Goal: Task Accomplishment & Management: Use online tool/utility

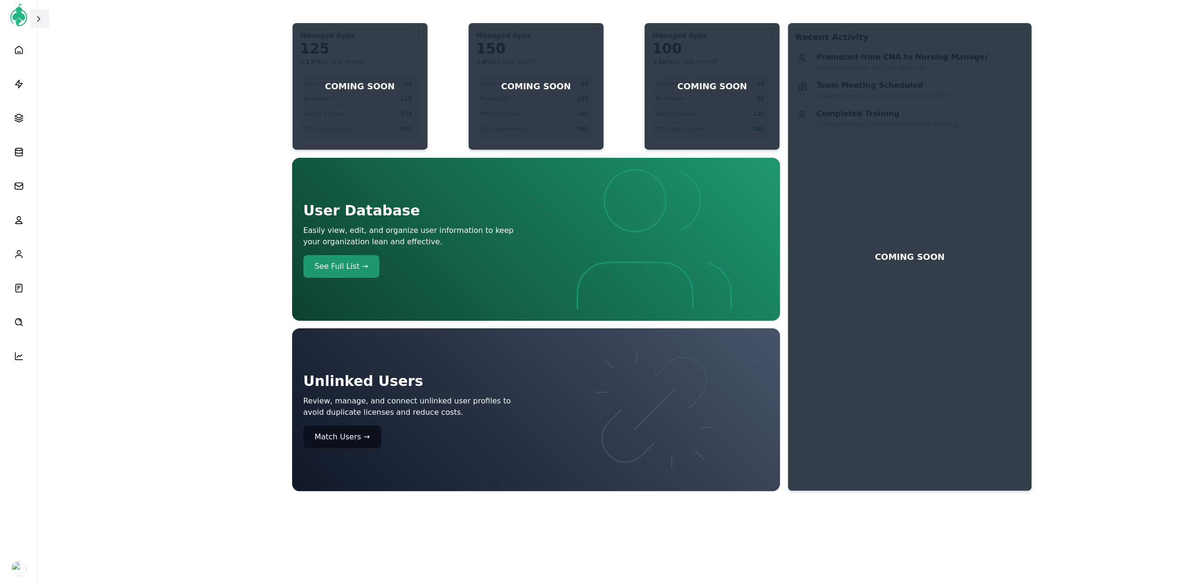
click at [37, 16] on icon at bounding box center [38, 18] width 9 height 9
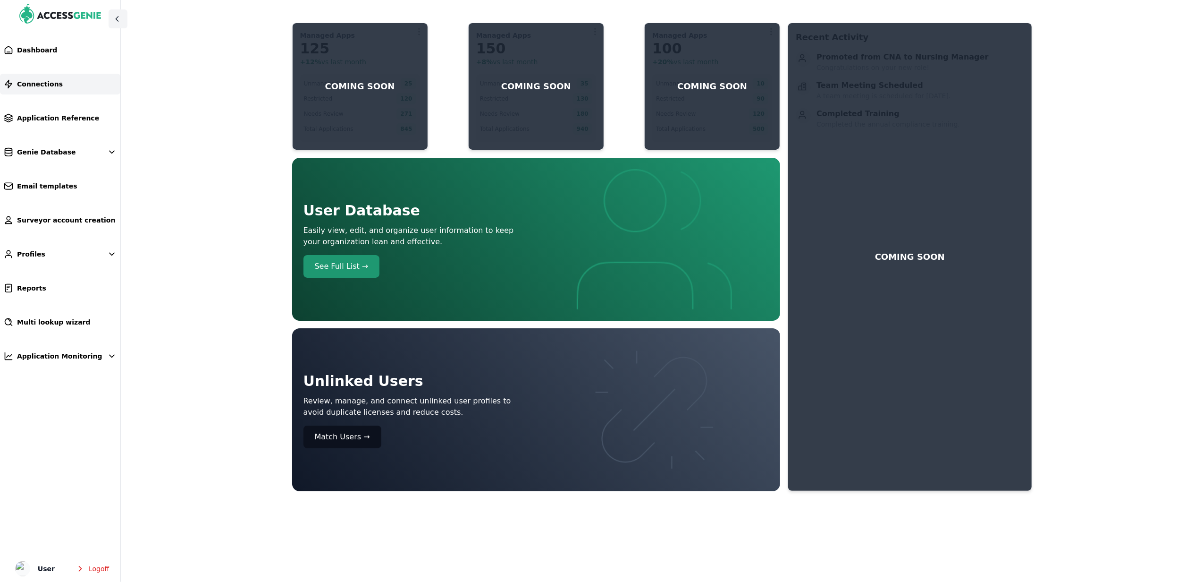
click at [67, 93] on link "Connections" at bounding box center [60, 84] width 120 height 21
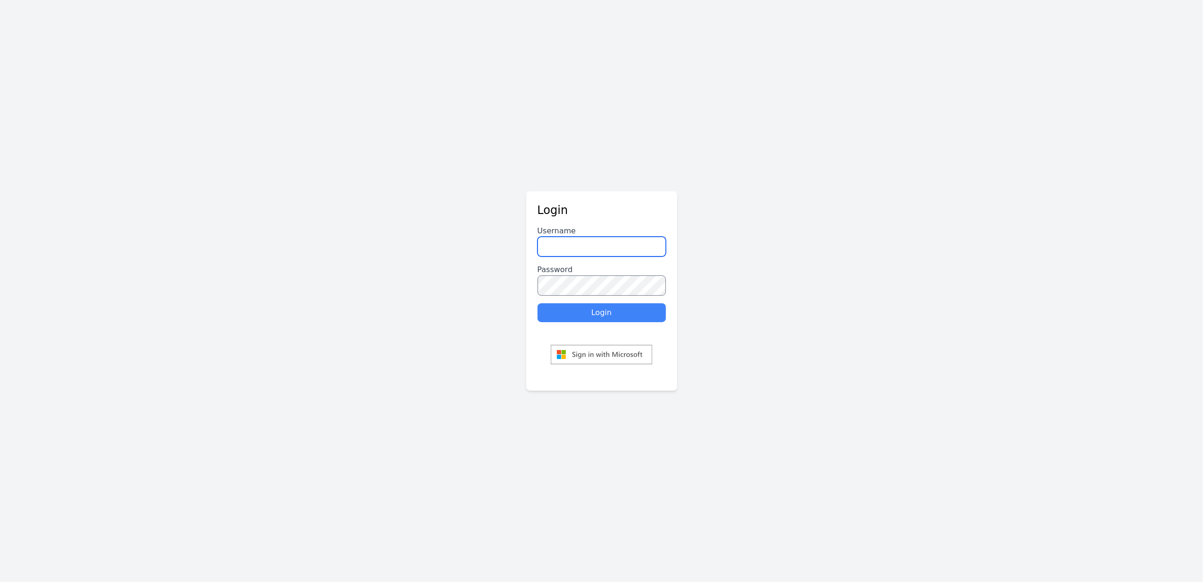
type input "******"
click at [608, 309] on button "Login" at bounding box center [602, 312] width 128 height 19
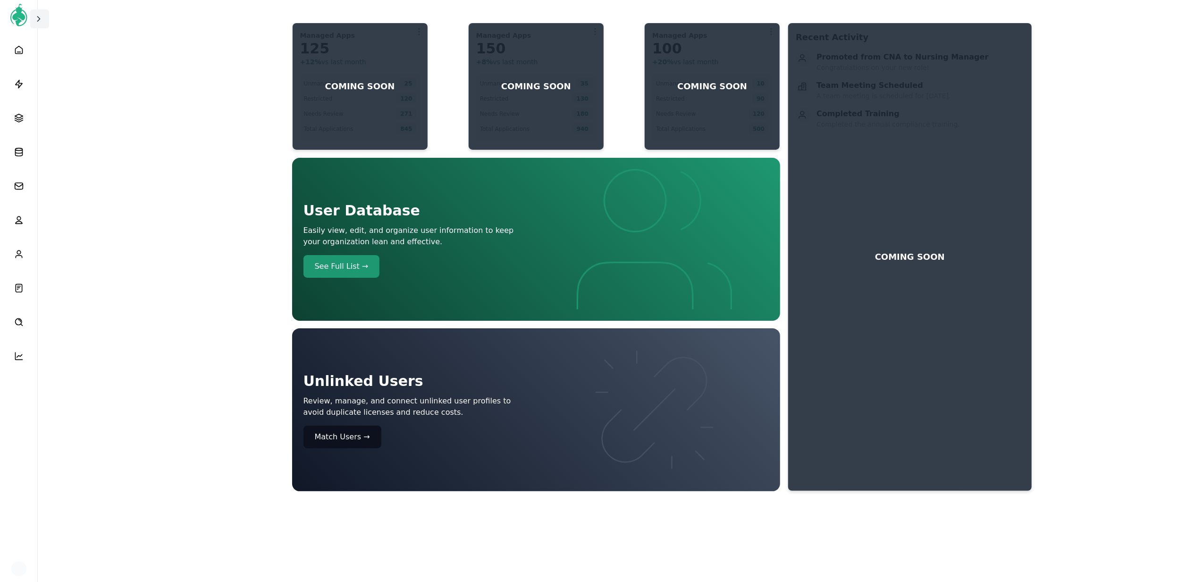
click at [44, 19] on span at bounding box center [39, 18] width 11 height 9
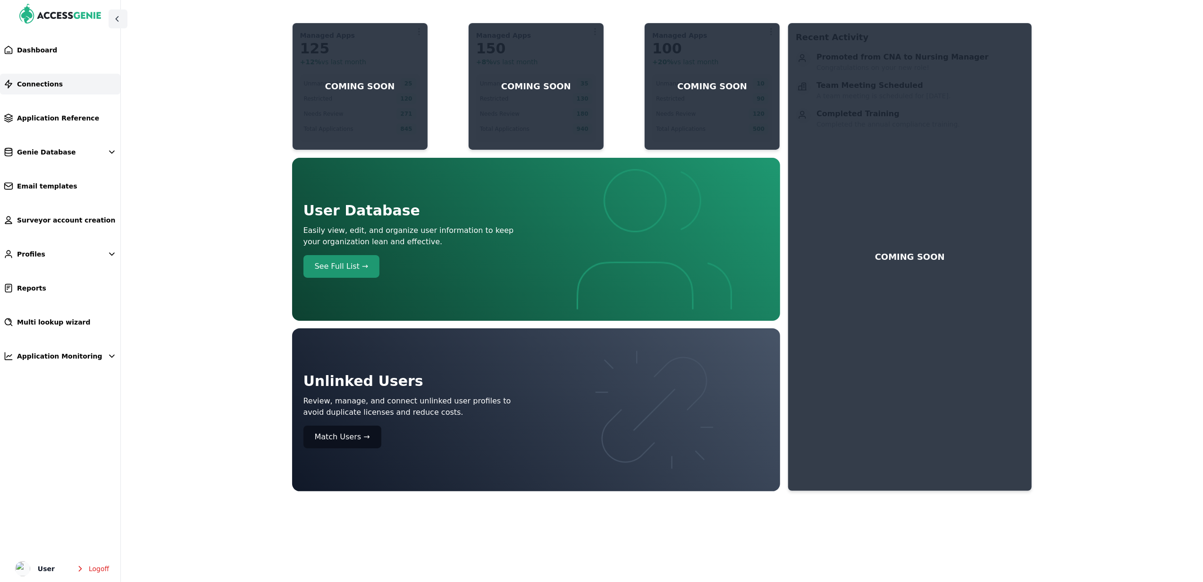
click at [73, 87] on link "Connections" at bounding box center [60, 84] width 120 height 21
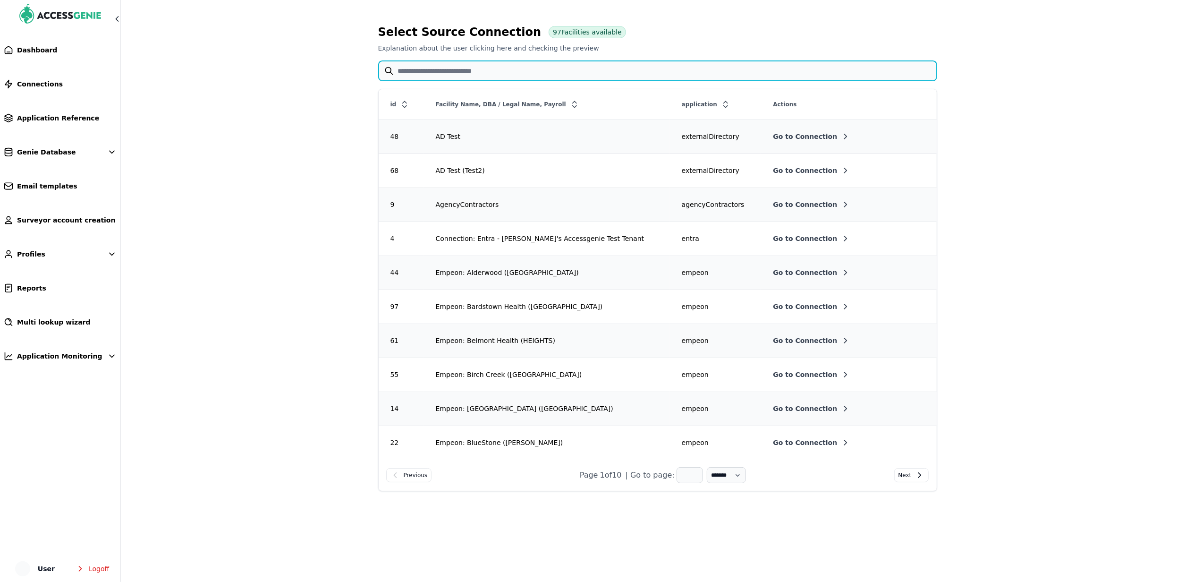
click at [460, 68] on input "text" at bounding box center [658, 71] width 558 height 20
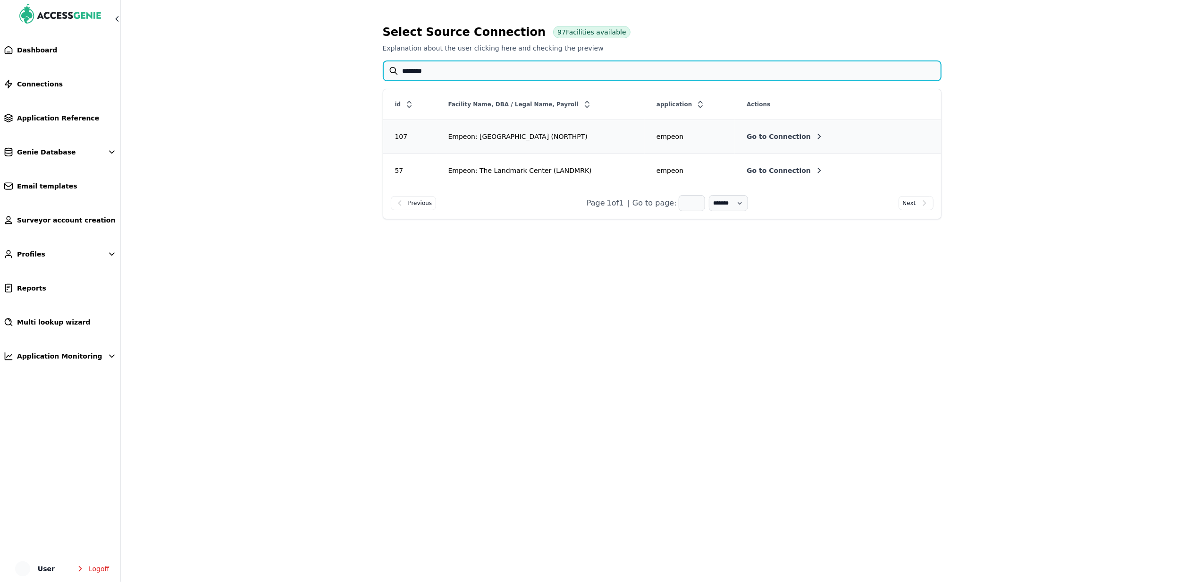
type input "********"
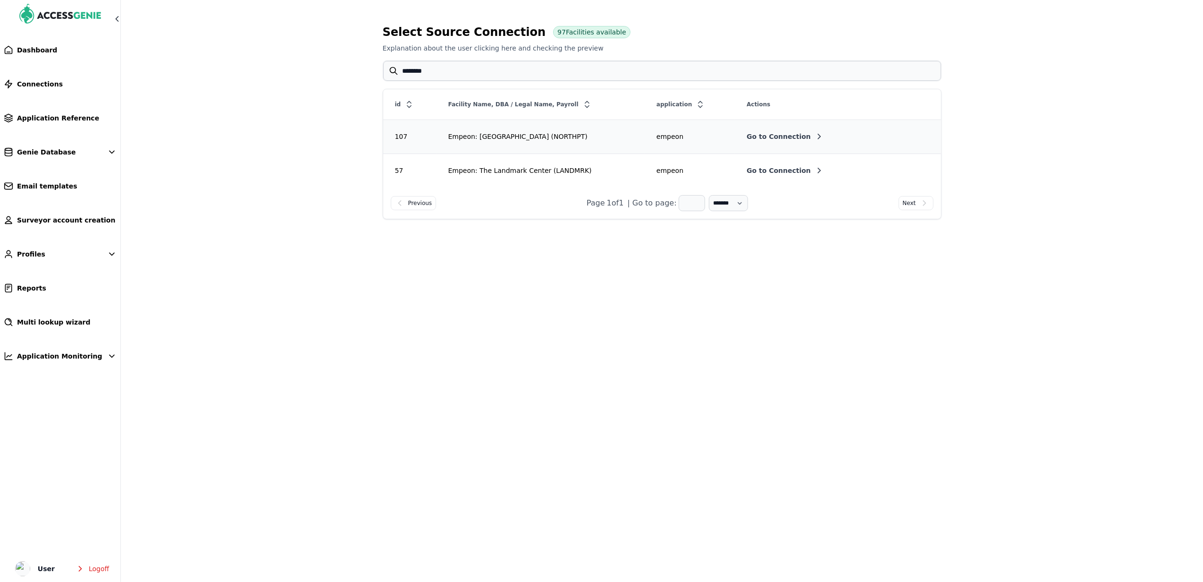
click at [753, 134] on span "Go to Connection" at bounding box center [779, 136] width 64 height 9
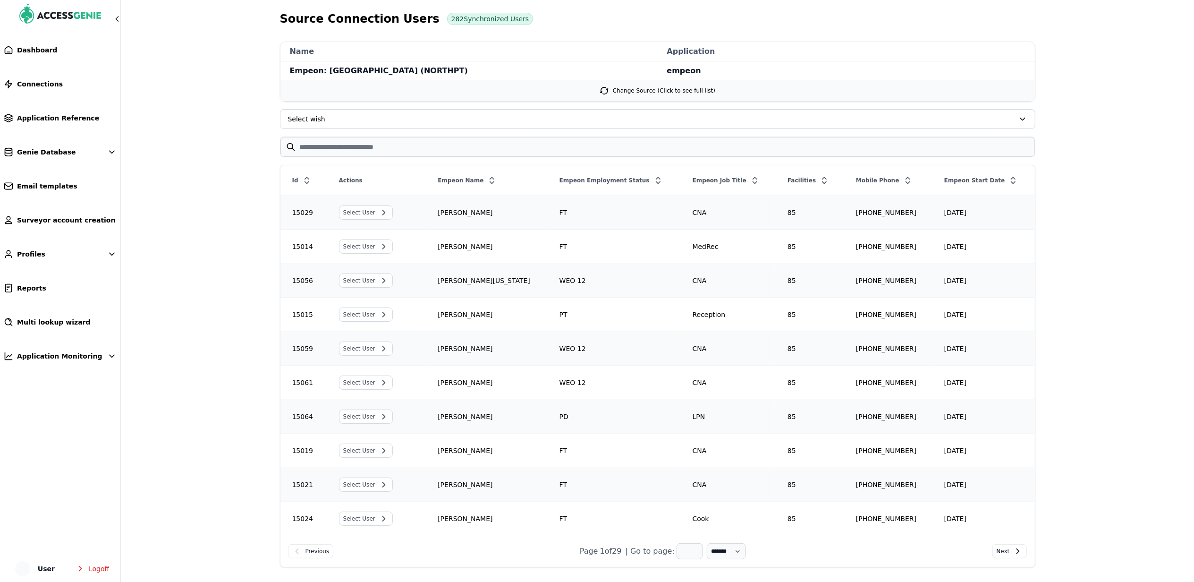
click at [971, 182] on div "Empeon Start Date" at bounding box center [983, 180] width 101 height 17
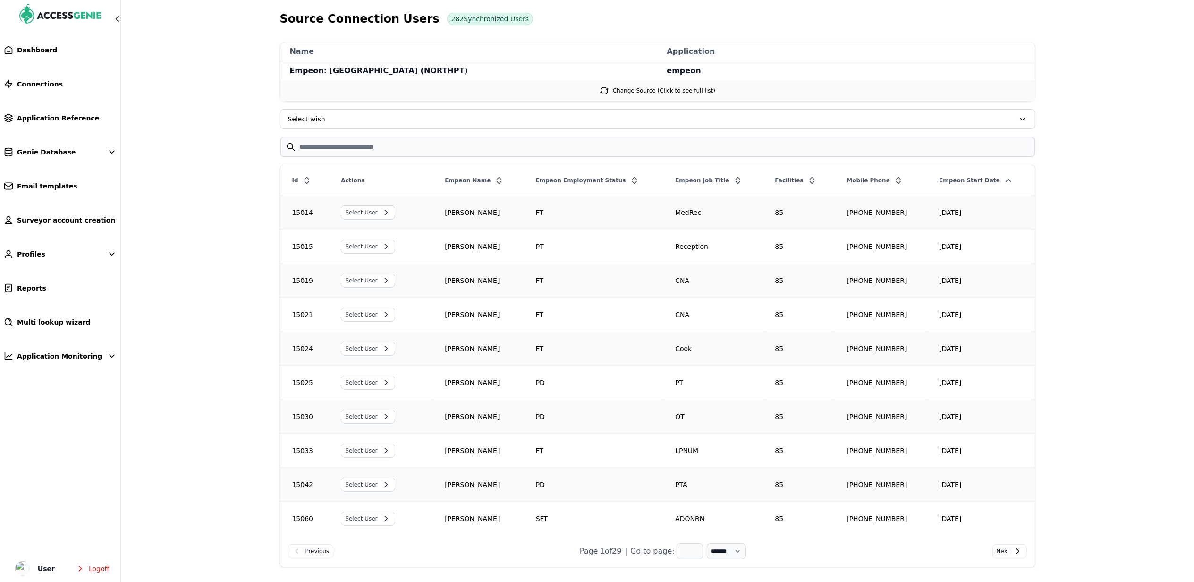
click at [971, 181] on div "Empeon Start Date" at bounding box center [981, 180] width 106 height 17
click at [980, 182] on div "Empeon Start Date" at bounding box center [981, 180] width 106 height 17
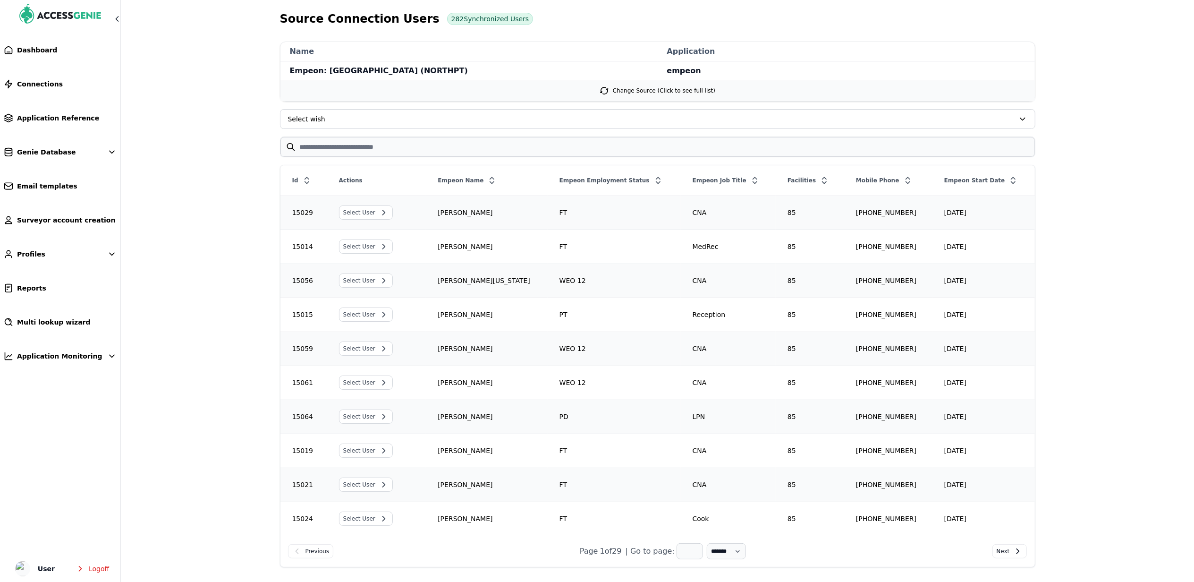
click at [975, 182] on div "Empeon Start Date" at bounding box center [983, 180] width 101 height 17
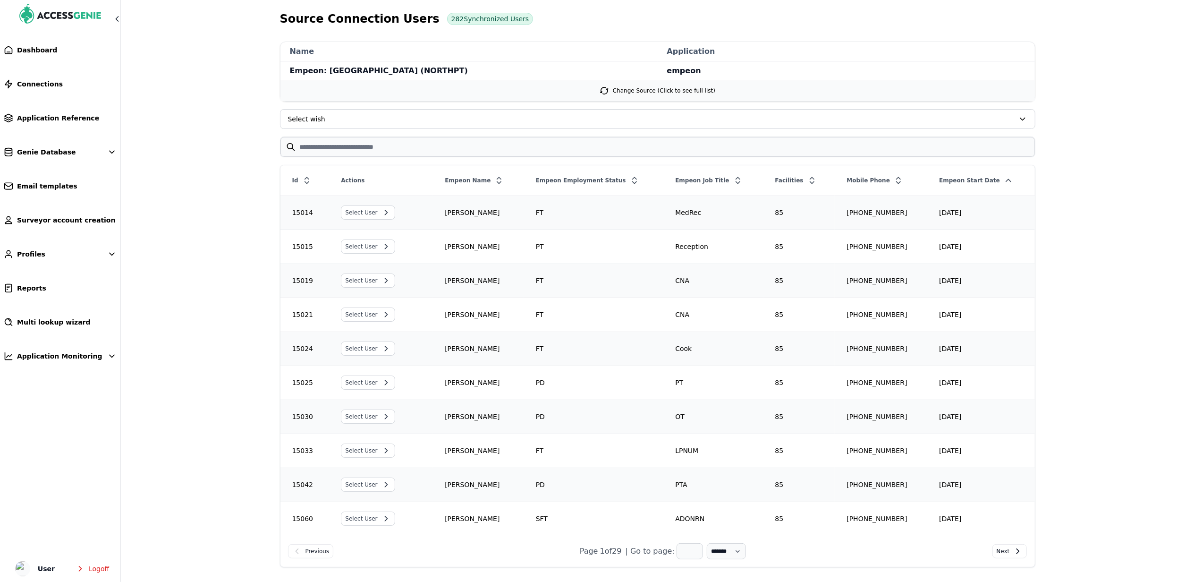
click at [984, 177] on div "Empeon Start Date" at bounding box center [981, 180] width 106 height 17
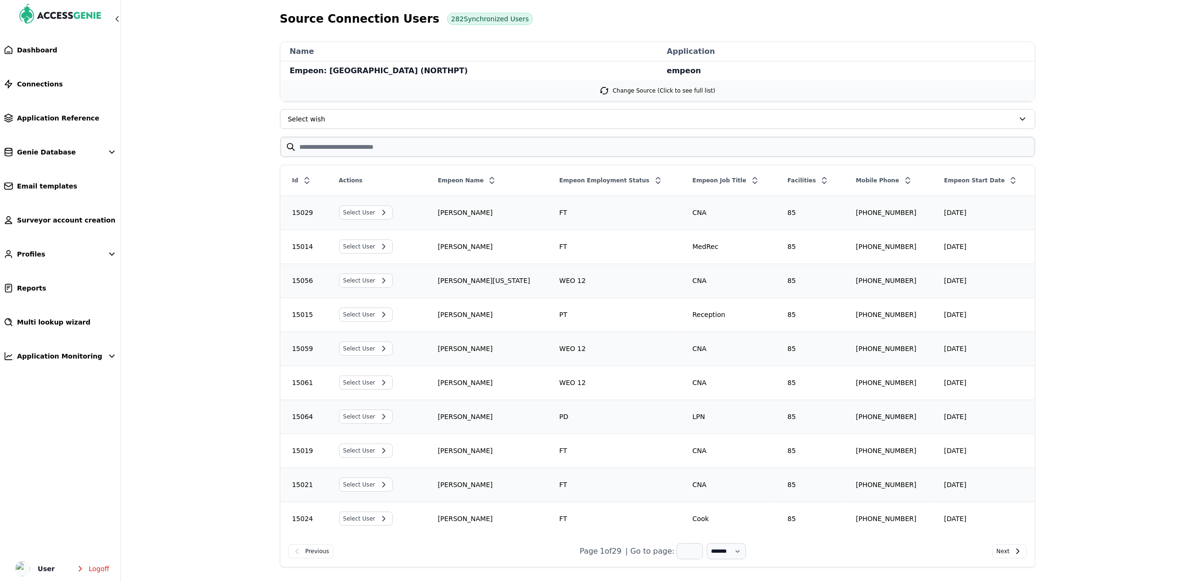
click at [984, 177] on div "Empeon Start Date" at bounding box center [983, 180] width 101 height 17
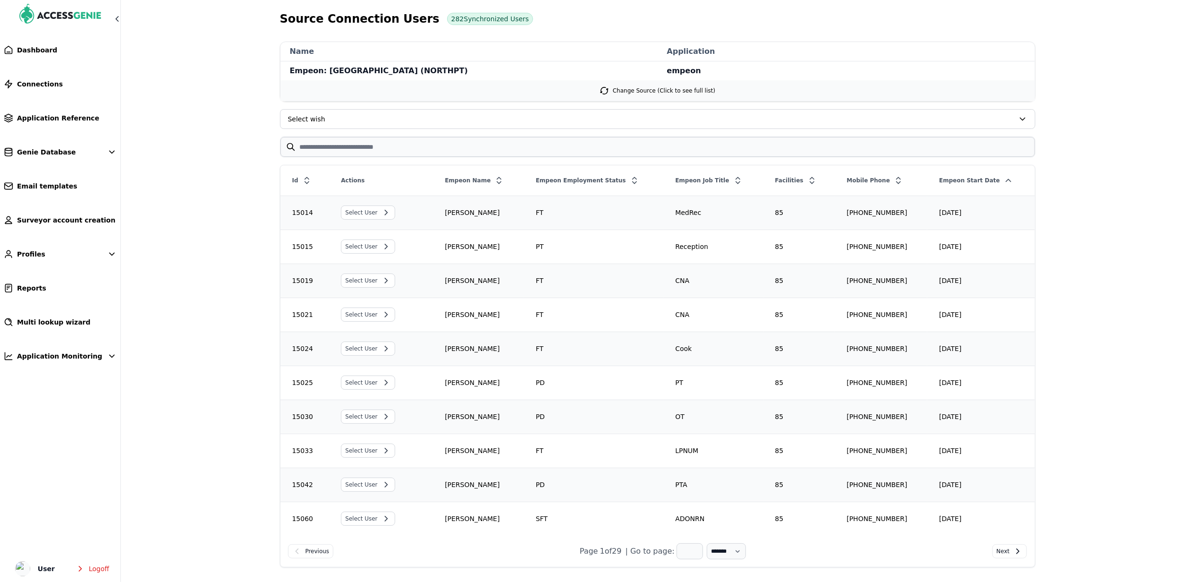
click at [984, 177] on div "Empeon Start Date" at bounding box center [981, 180] width 106 height 17
drag, startPoint x: 422, startPoint y: 67, endPoint x: 321, endPoint y: 73, distance: 101.2
click at [321, 73] on span "Empeon: Hartland Park Health (NORTHPT)" at bounding box center [468, 70] width 377 height 19
copy span "Hartland Park Health (NORTHPT)"
click at [76, 352] on span "Application Monitoring" at bounding box center [59, 355] width 85 height 9
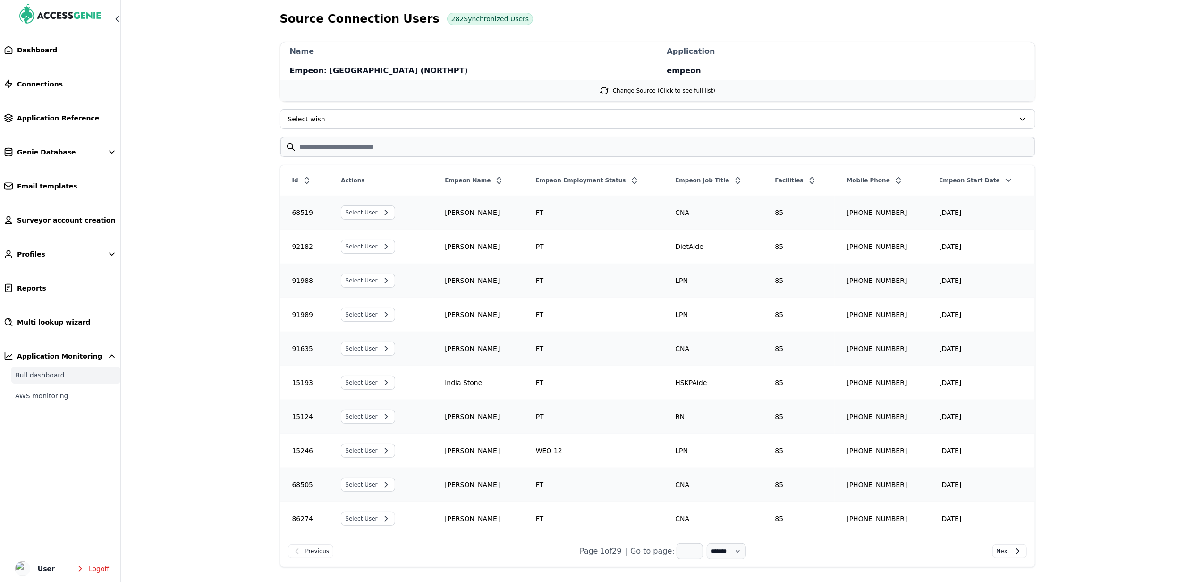
click at [58, 378] on link "Bull dashboard" at bounding box center [65, 374] width 109 height 17
click at [597, 87] on link "Change Source (Click to see full list)" at bounding box center [657, 90] width 754 height 21
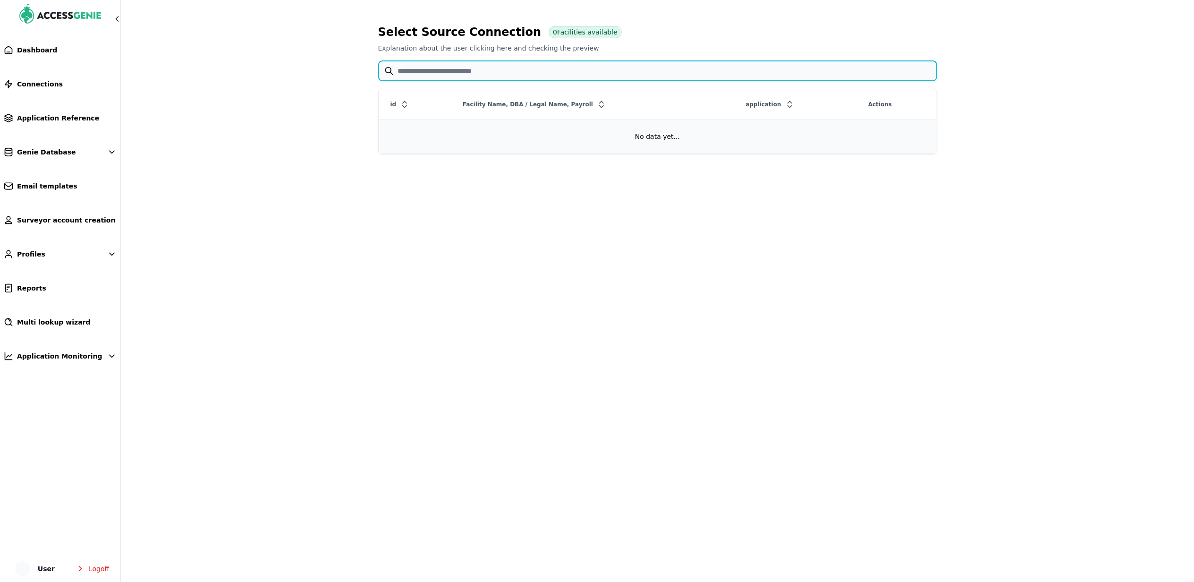
click at [482, 72] on input "text" at bounding box center [658, 71] width 558 height 20
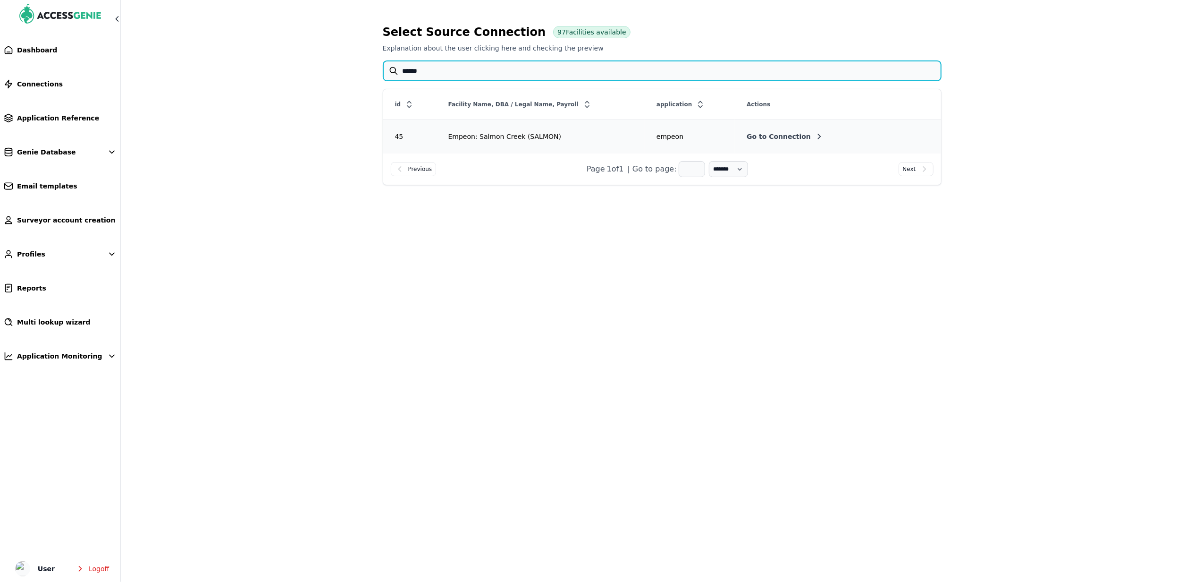
type input "******"
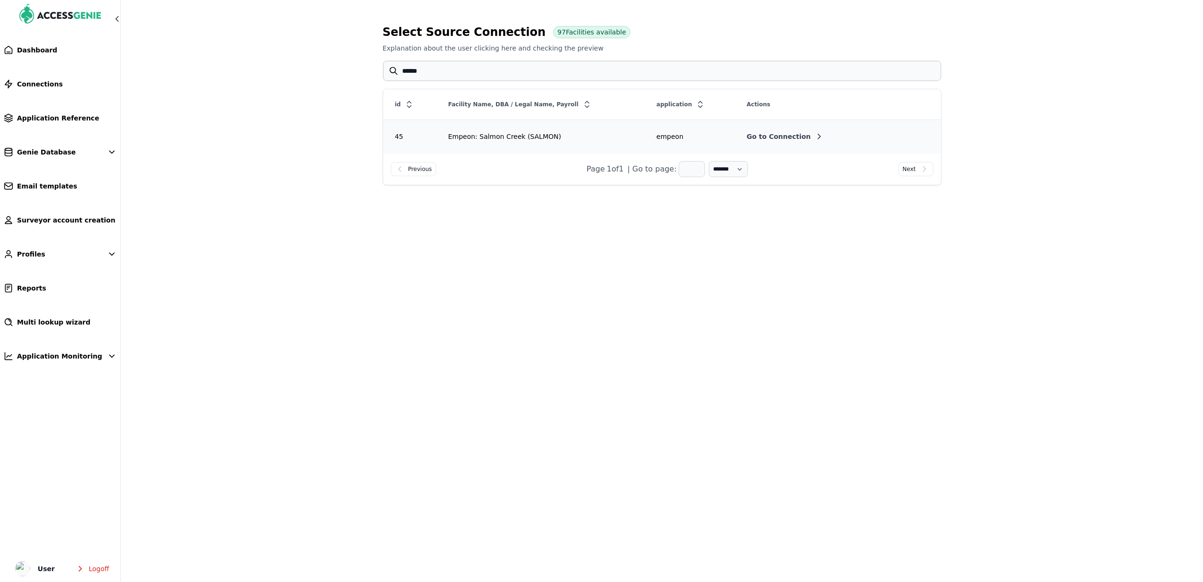
click at [788, 132] on button "Go to Connection" at bounding box center [785, 136] width 77 height 9
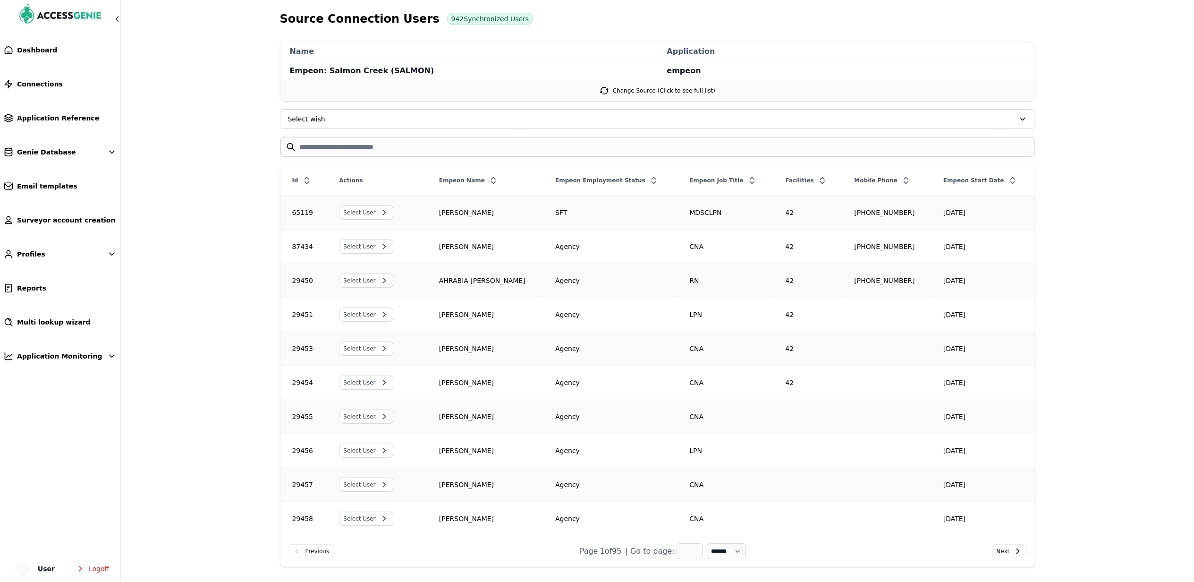
drag, startPoint x: 811, startPoint y: 227, endPoint x: 842, endPoint y: 227, distance: 31.2
click at [963, 182] on div "Empeon Start Date" at bounding box center [983, 180] width 102 height 17
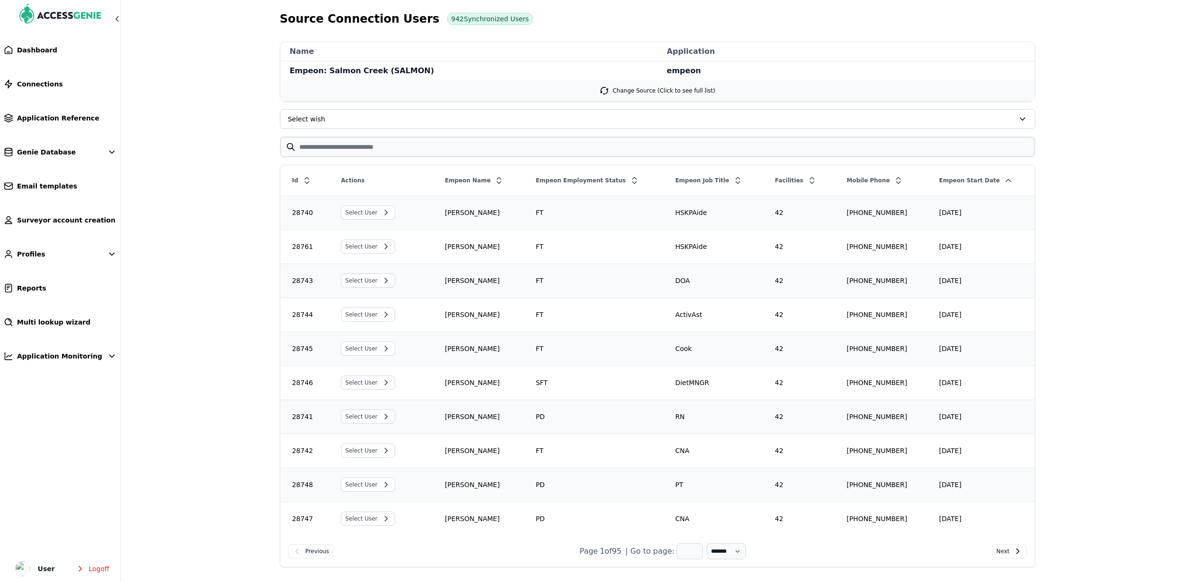
click at [963, 182] on div "Empeon Start Date" at bounding box center [981, 180] width 106 height 17
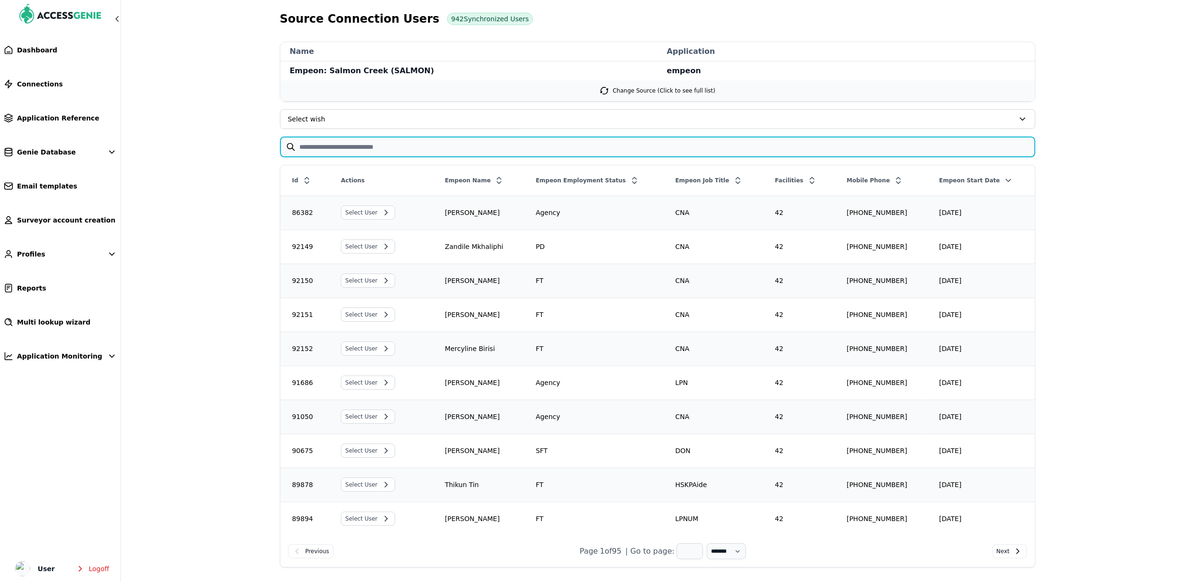
click at [417, 148] on input "text" at bounding box center [657, 147] width 754 height 20
paste input "**********"
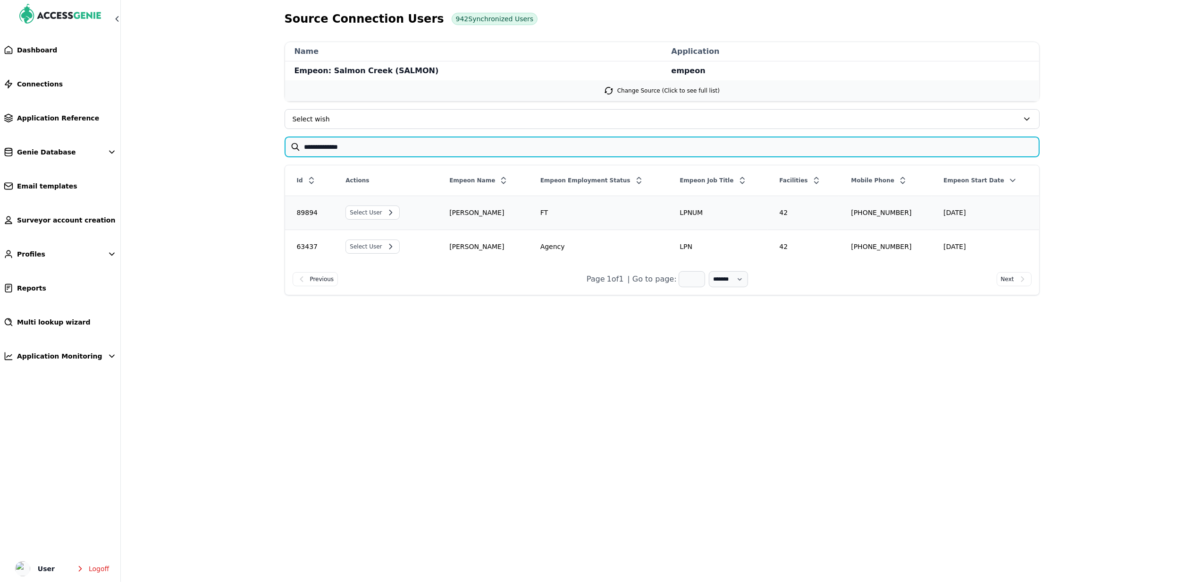
type input "**********"
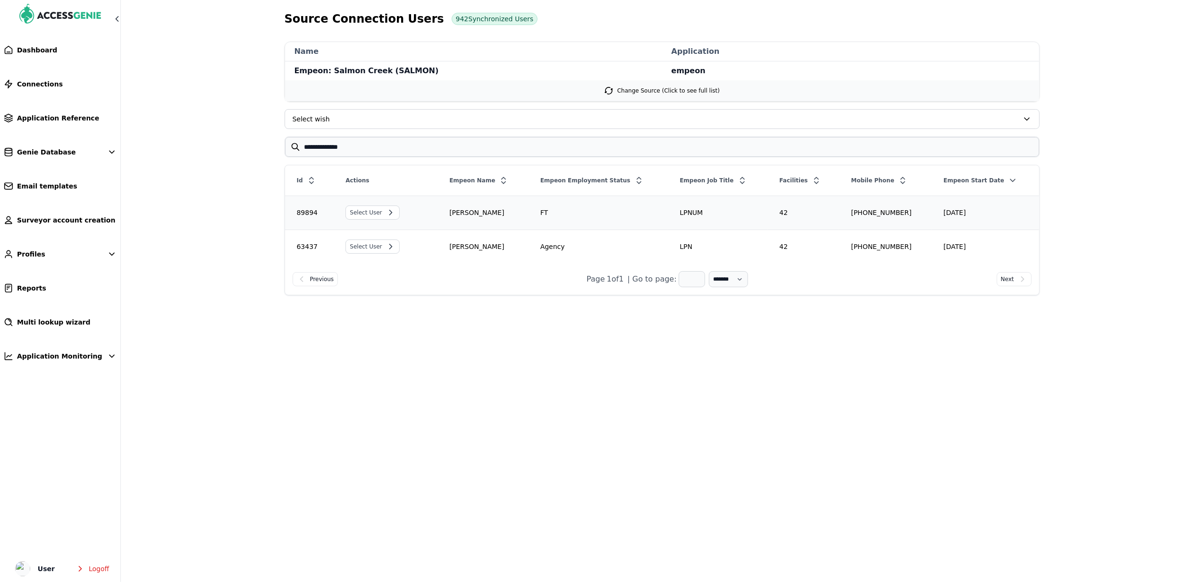
drag, startPoint x: 631, startPoint y: 231, endPoint x: 760, endPoint y: 231, distance: 129.3
click at [369, 250] on span "Select User" at bounding box center [366, 246] width 32 height 9
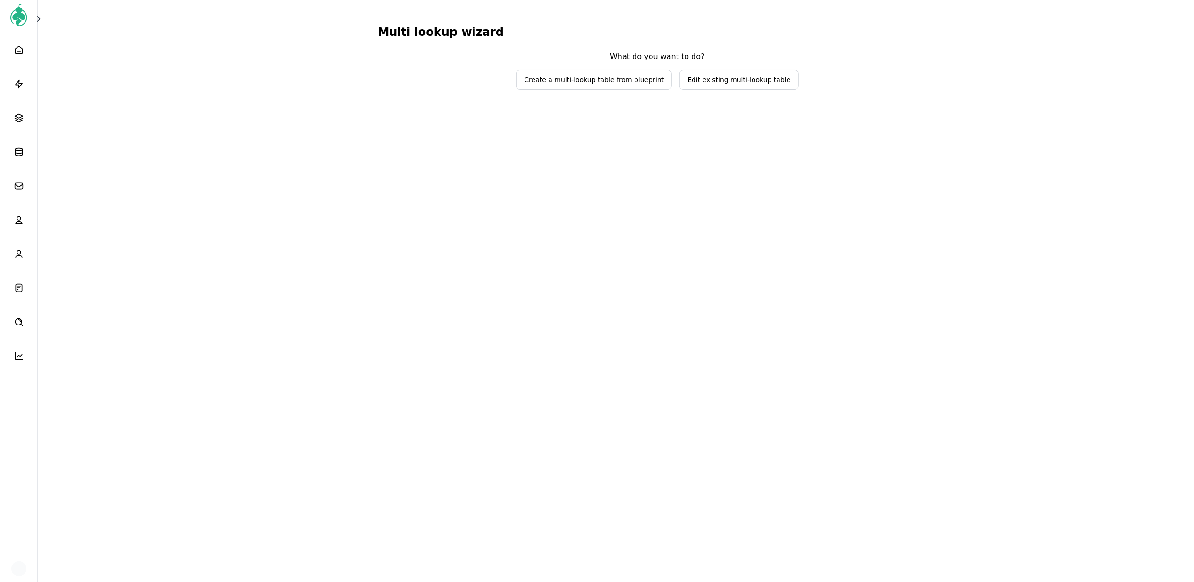
click at [731, 84] on span "Edit existing multi-lookup table" at bounding box center [738, 79] width 103 height 9
click at [663, 54] on span "Select lookup table to edit" at bounding box center [657, 60] width 141 height 19
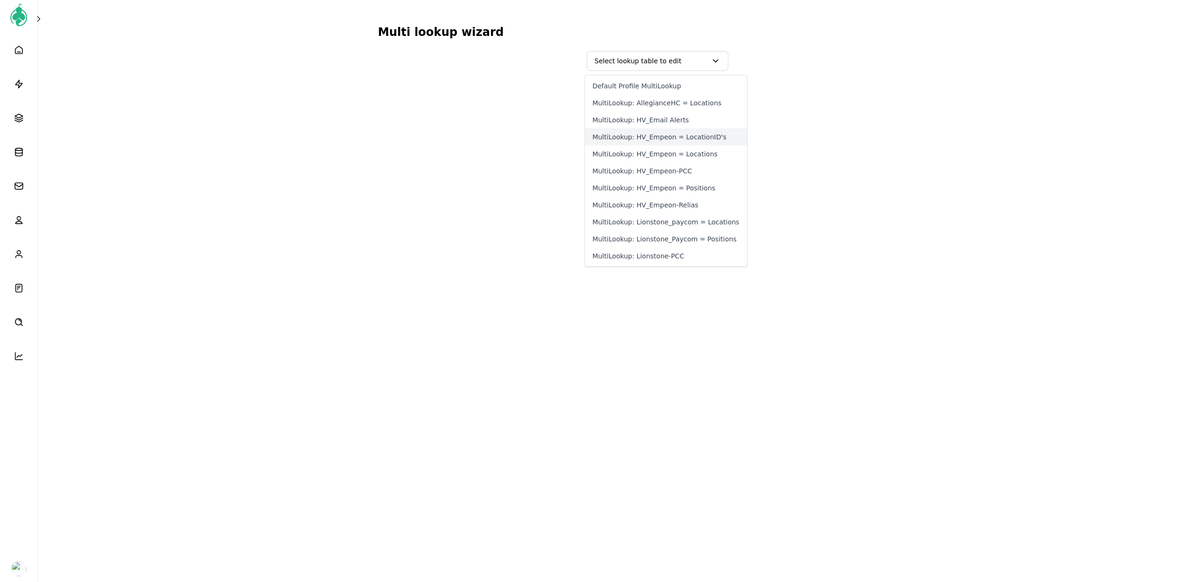
click at [685, 132] on button "MultiLookup: HV_Empeon = LocationID's" at bounding box center [666, 136] width 162 height 17
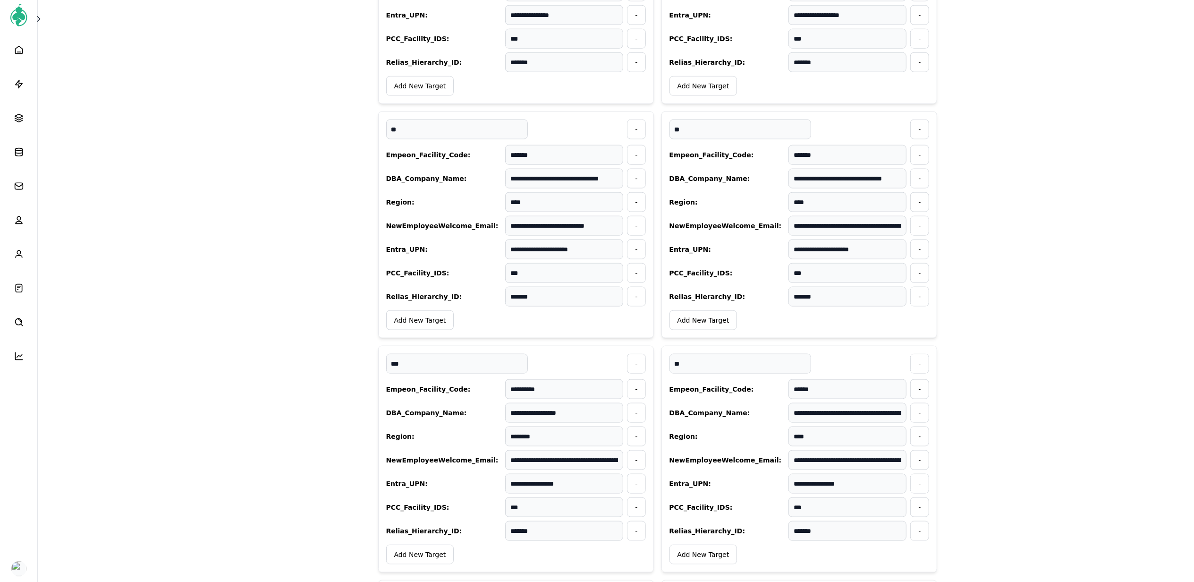
scroll to position [5369, 0]
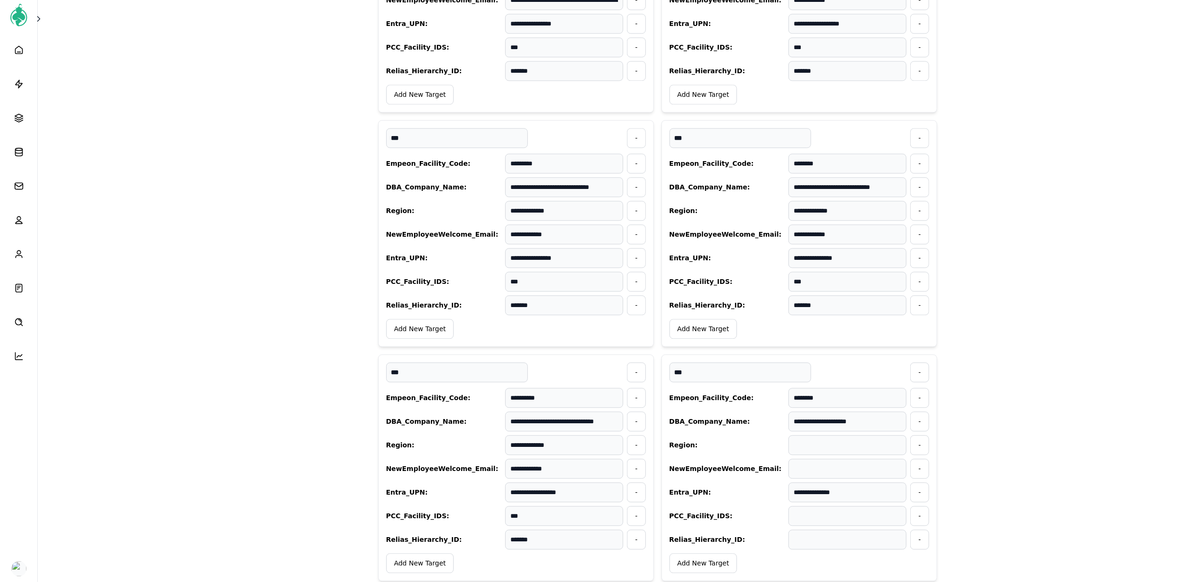
scroll to position [2735, 0]
